Goal: Communication & Community: Answer question/provide support

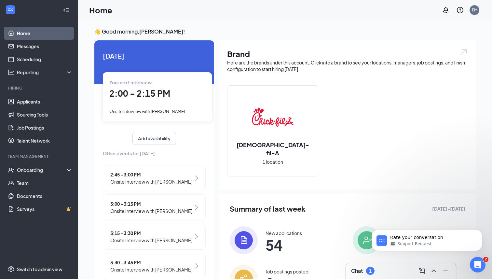
click at [381, 266] on div "Chat 1" at bounding box center [401, 271] width 100 height 10
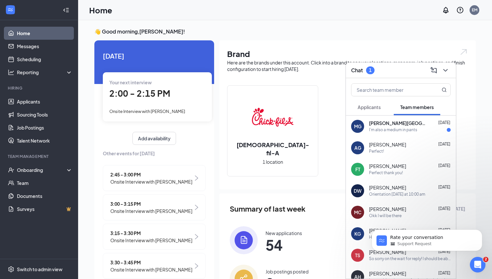
click at [425, 129] on div "I'm also a medium in pants" at bounding box center [410, 130] width 82 height 6
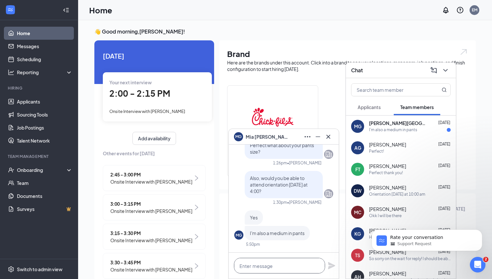
click at [260, 266] on textarea at bounding box center [279, 266] width 91 height 16
type textarea "The pants go by even numbers"
click at [329, 266] on icon "Plane" at bounding box center [331, 265] width 7 height 7
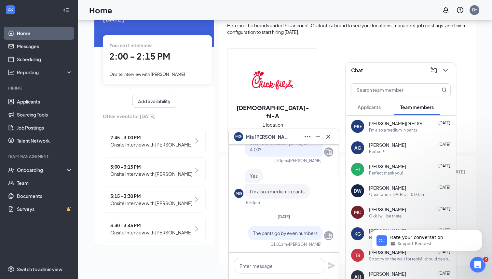
scroll to position [39, 0]
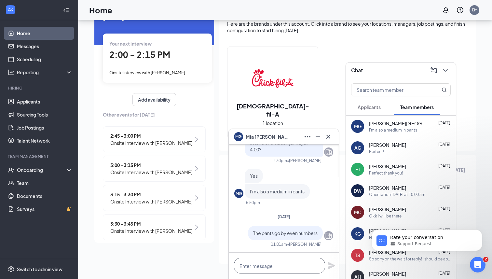
click at [307, 263] on textarea at bounding box center [279, 266] width 91 height 16
type textarea "Like 00-34"
click at [331, 267] on icon "Plane" at bounding box center [331, 265] width 7 height 7
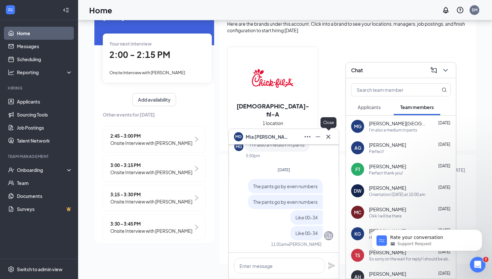
click at [329, 138] on icon "Cross" at bounding box center [329, 137] width 8 height 8
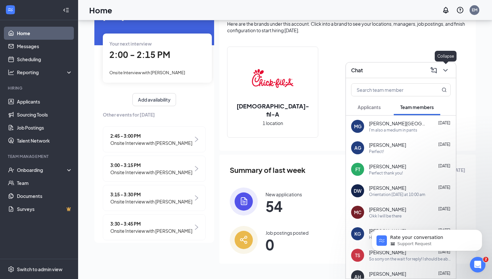
click at [448, 75] on button at bounding box center [446, 70] width 10 height 10
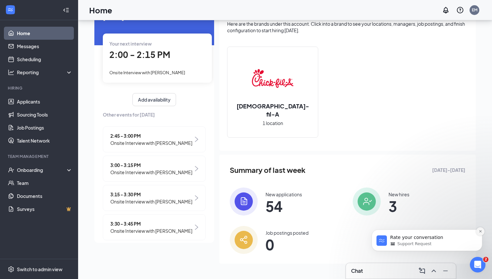
click at [480, 230] on icon "Dismiss notification" at bounding box center [481, 232] width 4 height 4
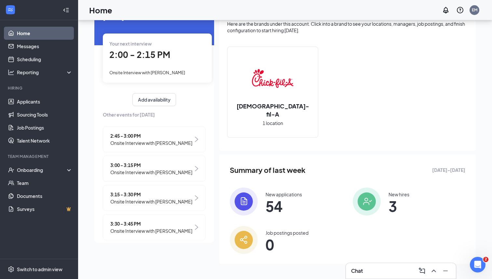
scroll to position [0, 0]
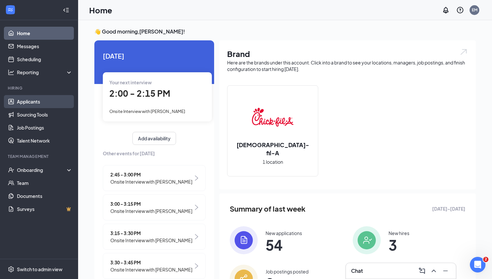
click at [47, 100] on link "Applicants" at bounding box center [45, 101] width 56 height 13
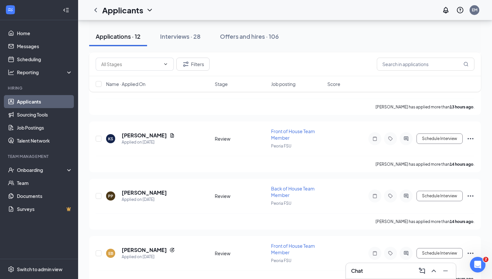
scroll to position [530, 0]
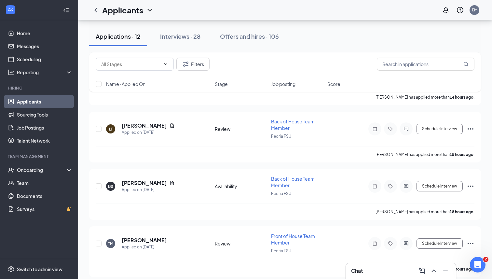
click at [387, 273] on div "Chat" at bounding box center [401, 271] width 100 height 10
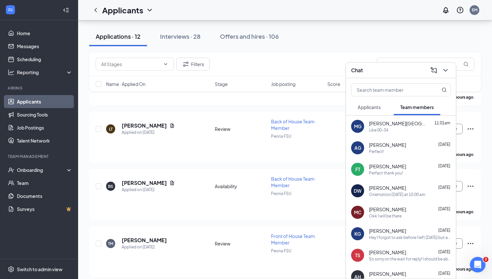
click at [373, 104] on span "Applicants" at bounding box center [369, 107] width 23 height 6
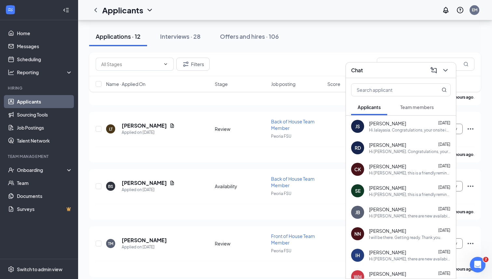
click at [447, 73] on icon "ChevronDown" at bounding box center [446, 70] width 8 height 8
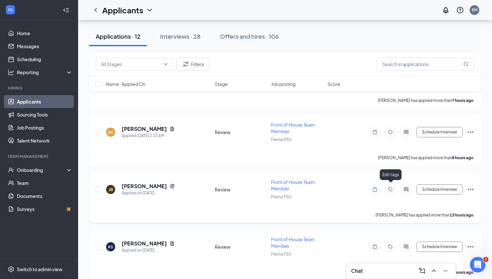
scroll to position [0, 0]
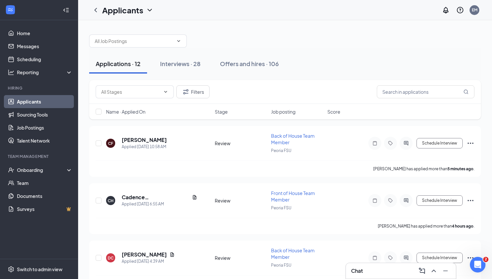
click at [384, 267] on div "Chat" at bounding box center [401, 271] width 100 height 10
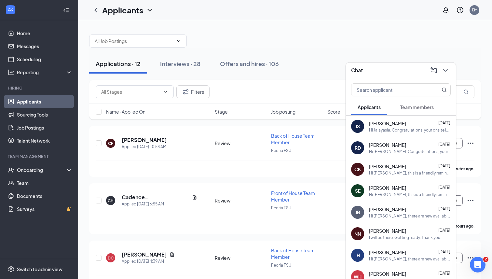
click at [407, 106] on span "Team members" at bounding box center [418, 107] width 34 height 6
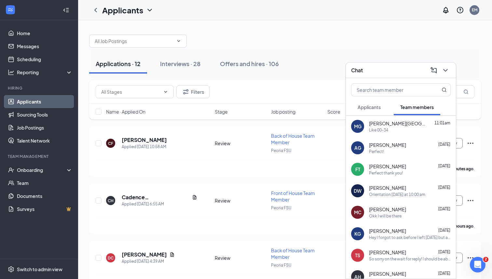
click at [386, 134] on div "MG [PERSON_NAME][GEOGRAPHIC_DATA] 11:01am Like 00-34" at bounding box center [401, 126] width 110 height 21
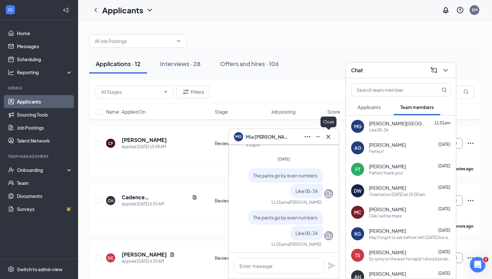
click at [327, 137] on icon "Cross" at bounding box center [329, 136] width 4 height 4
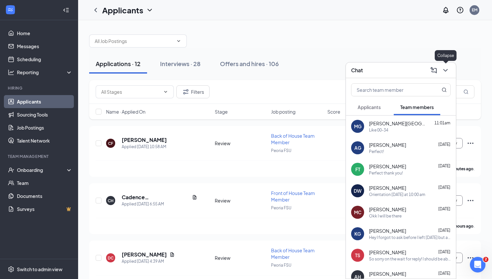
click at [444, 74] on icon "ChevronDown" at bounding box center [446, 70] width 8 height 8
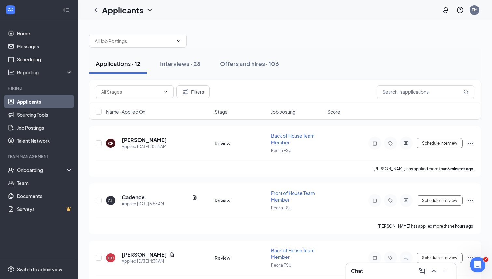
click at [372, 274] on div "Chat" at bounding box center [401, 271] width 100 height 10
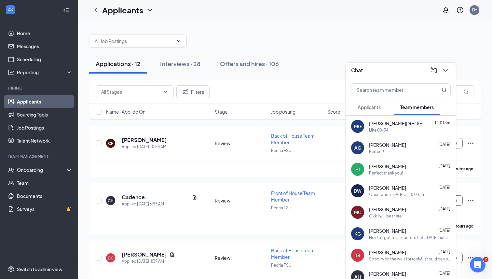
click at [382, 134] on div "MG [PERSON_NAME][GEOGRAPHIC_DATA] 11:01am Like 00-34" at bounding box center [401, 126] width 110 height 21
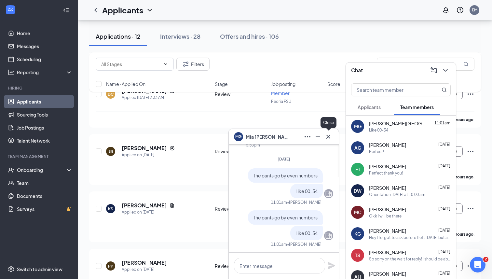
click at [328, 137] on icon "Cross" at bounding box center [329, 136] width 4 height 4
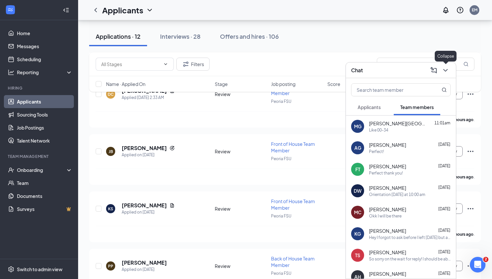
click at [442, 72] on icon "ChevronDown" at bounding box center [446, 70] width 8 height 8
